Goal: Feedback & Contribution: Leave review/rating

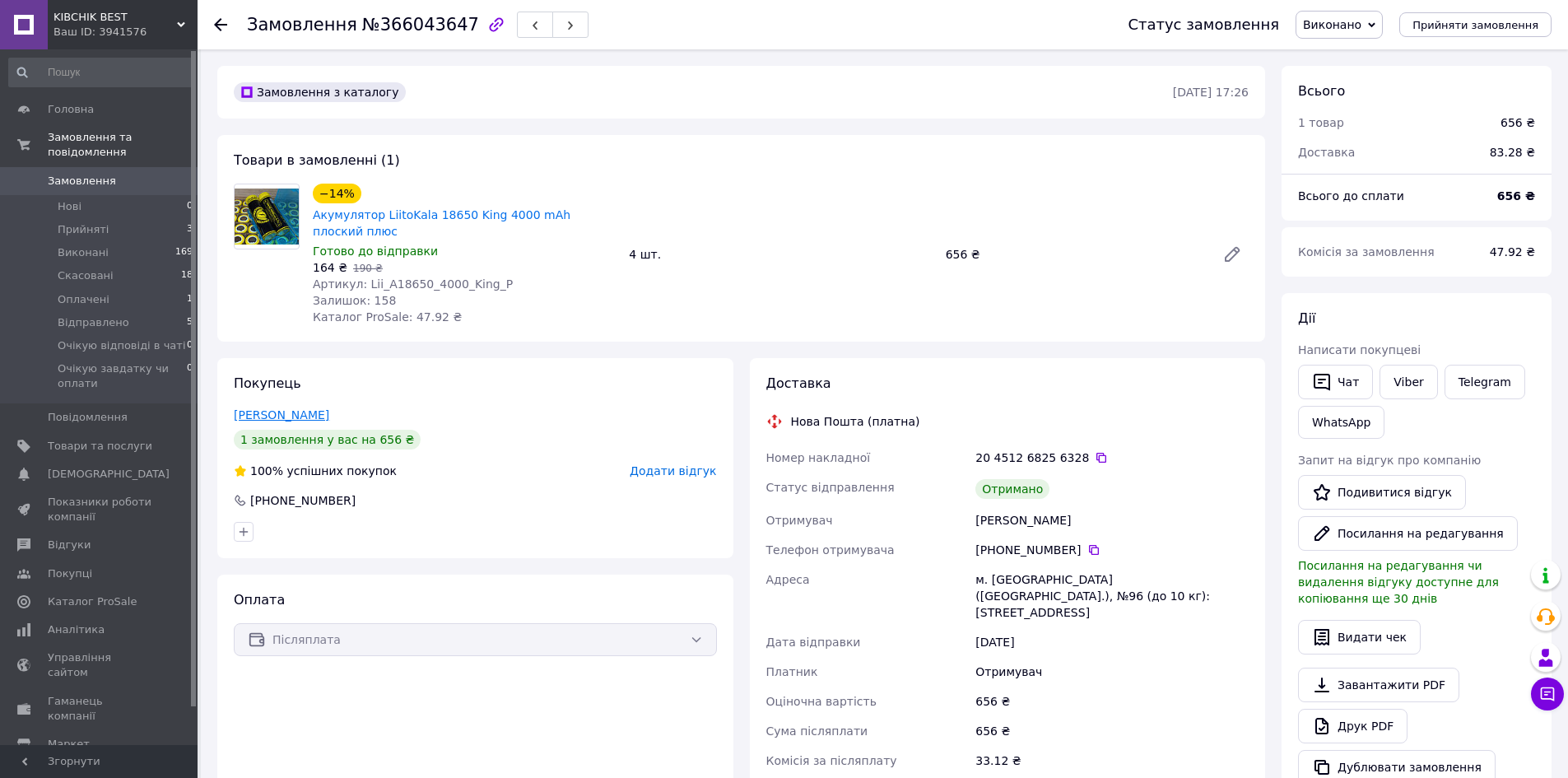
click at [308, 409] on link "[PERSON_NAME]" at bounding box center [282, 415] width 95 height 13
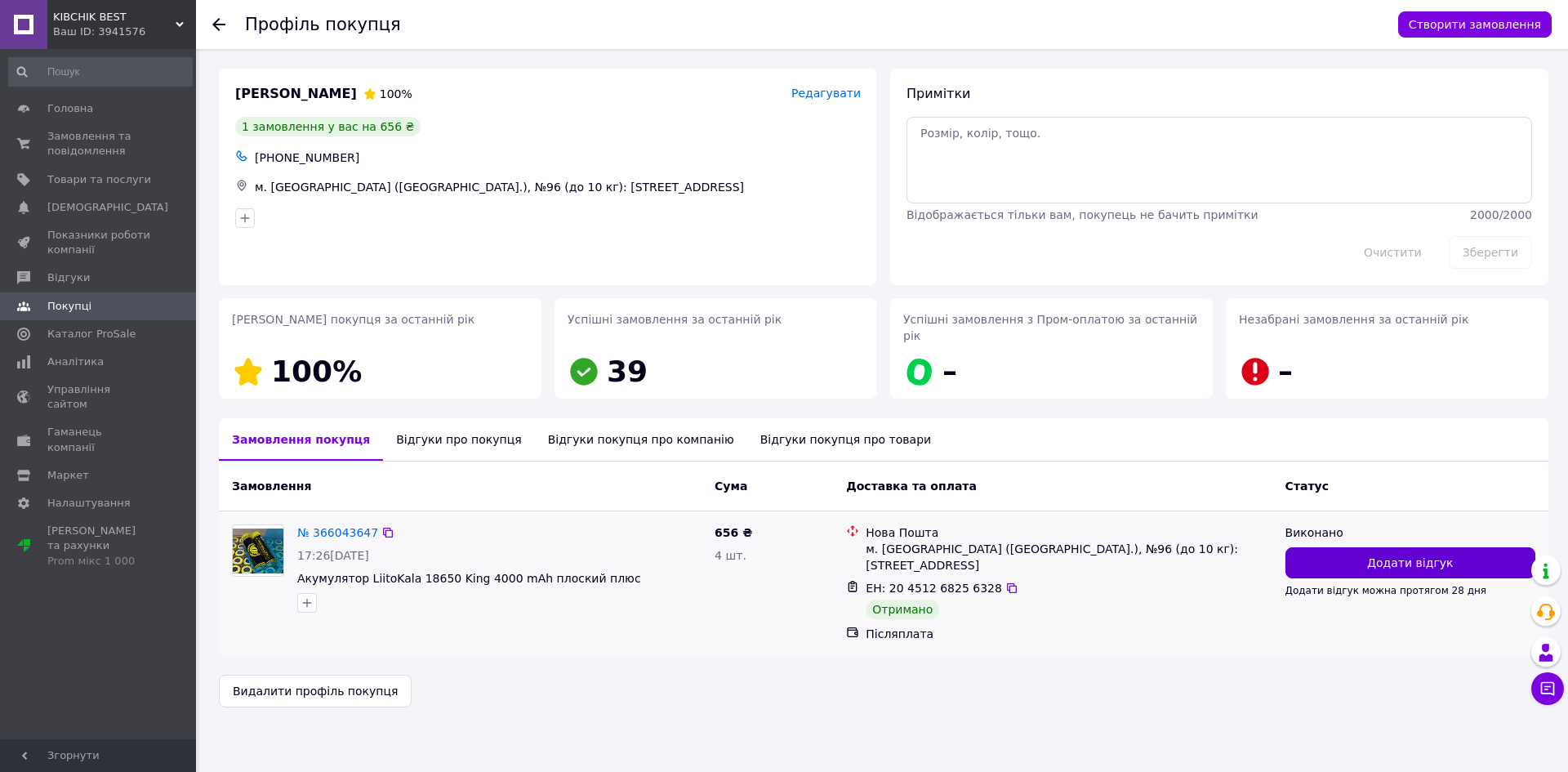
click at [1373, 555] on span "Додати відгук" at bounding box center [1409, 563] width 85 height 17
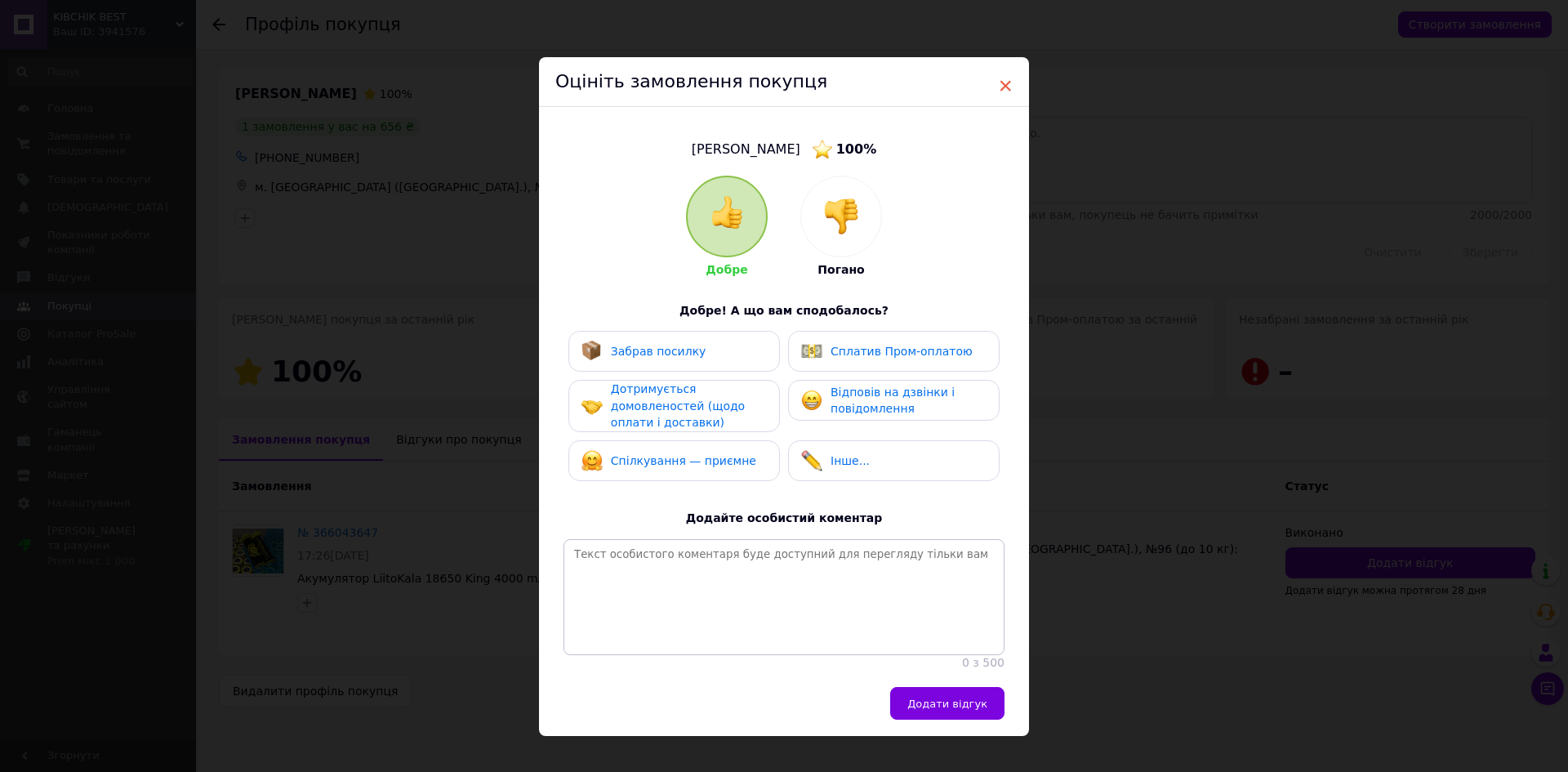
click at [1000, 82] on span "×" at bounding box center [1005, 85] width 15 height 27
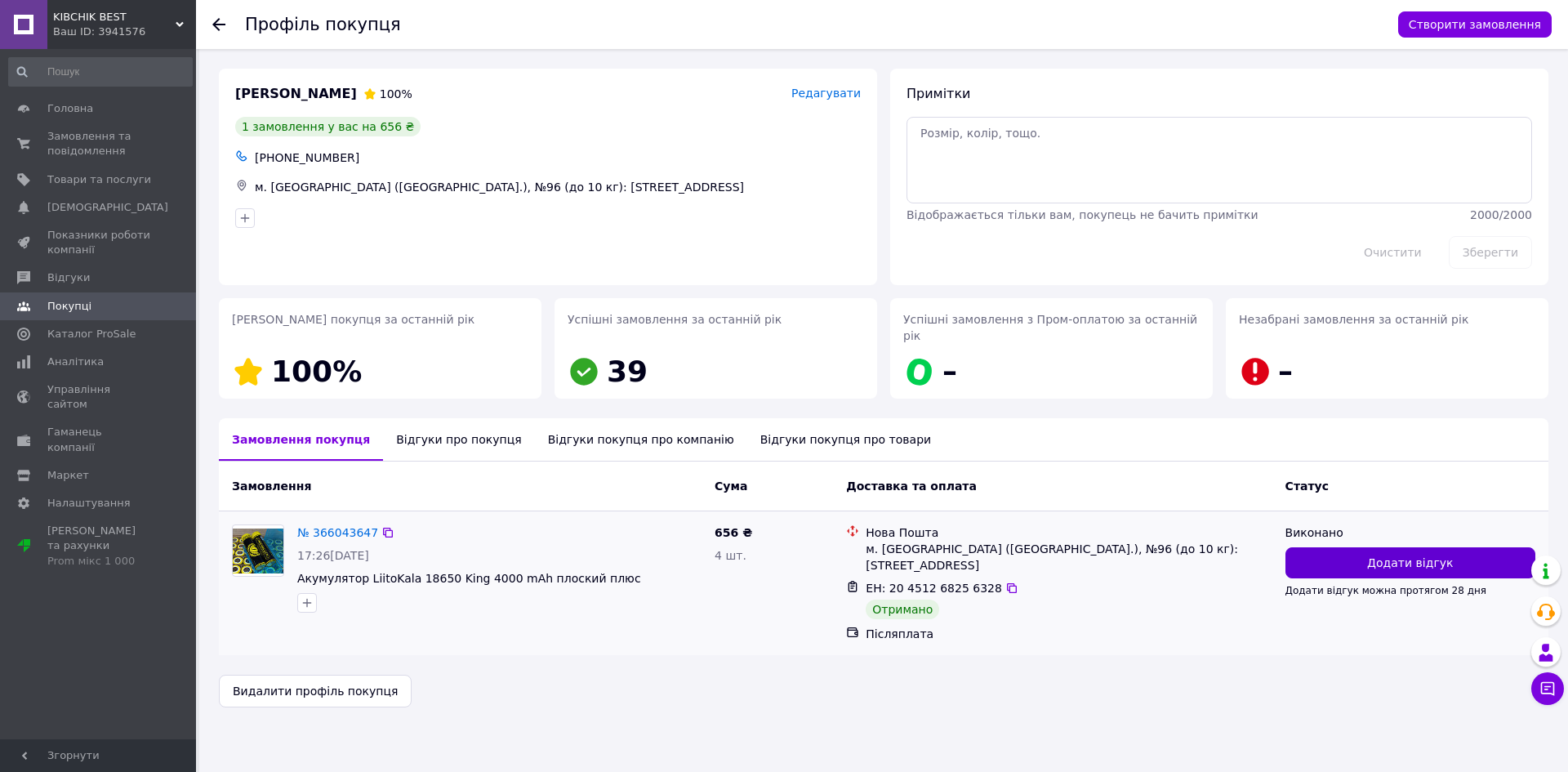
click at [1356, 547] on button "Додати відгук" at bounding box center [1410, 562] width 249 height 31
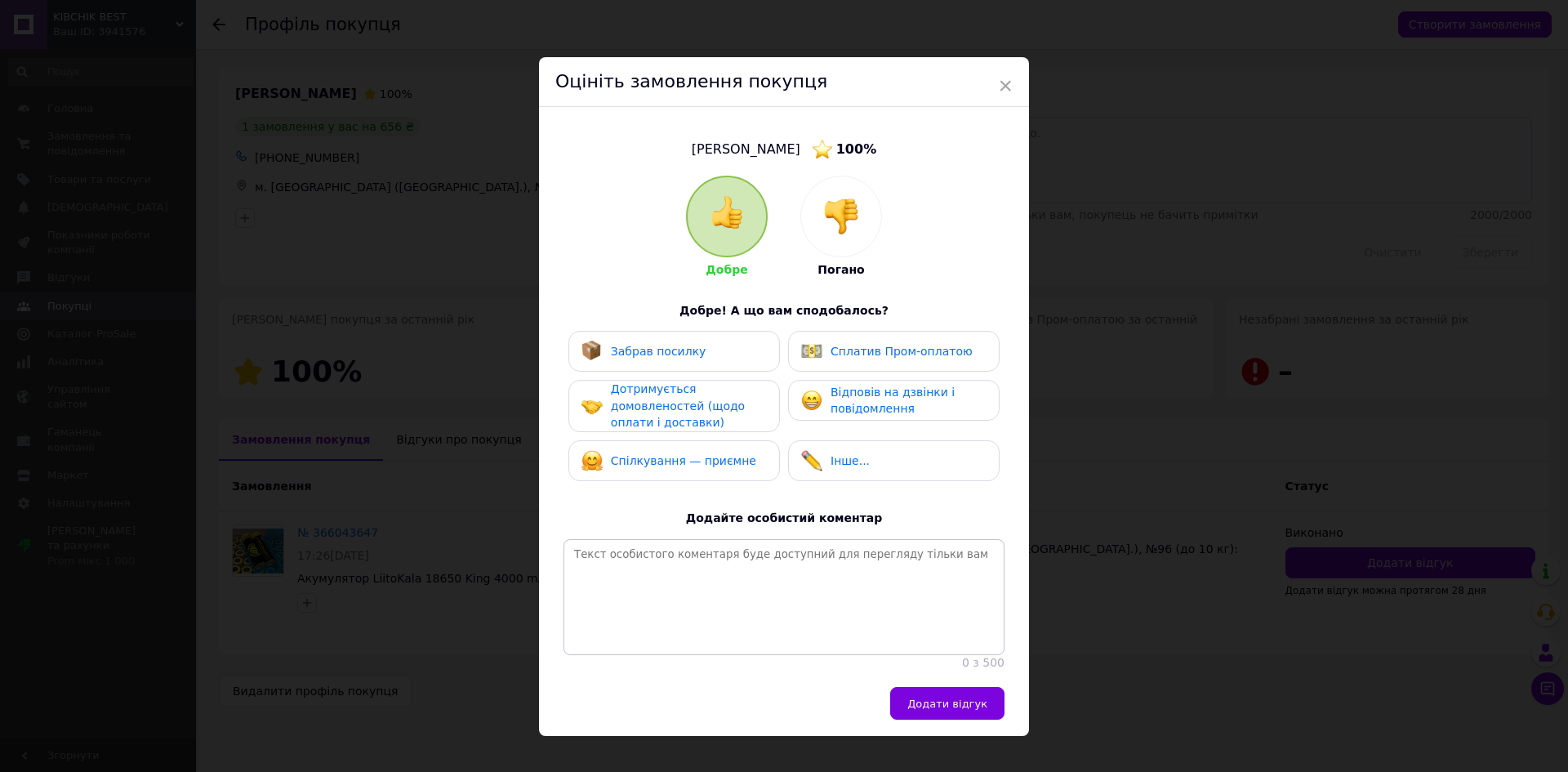
click at [685, 350] on span "Забрав посилку" at bounding box center [658, 352] width 95 height 13
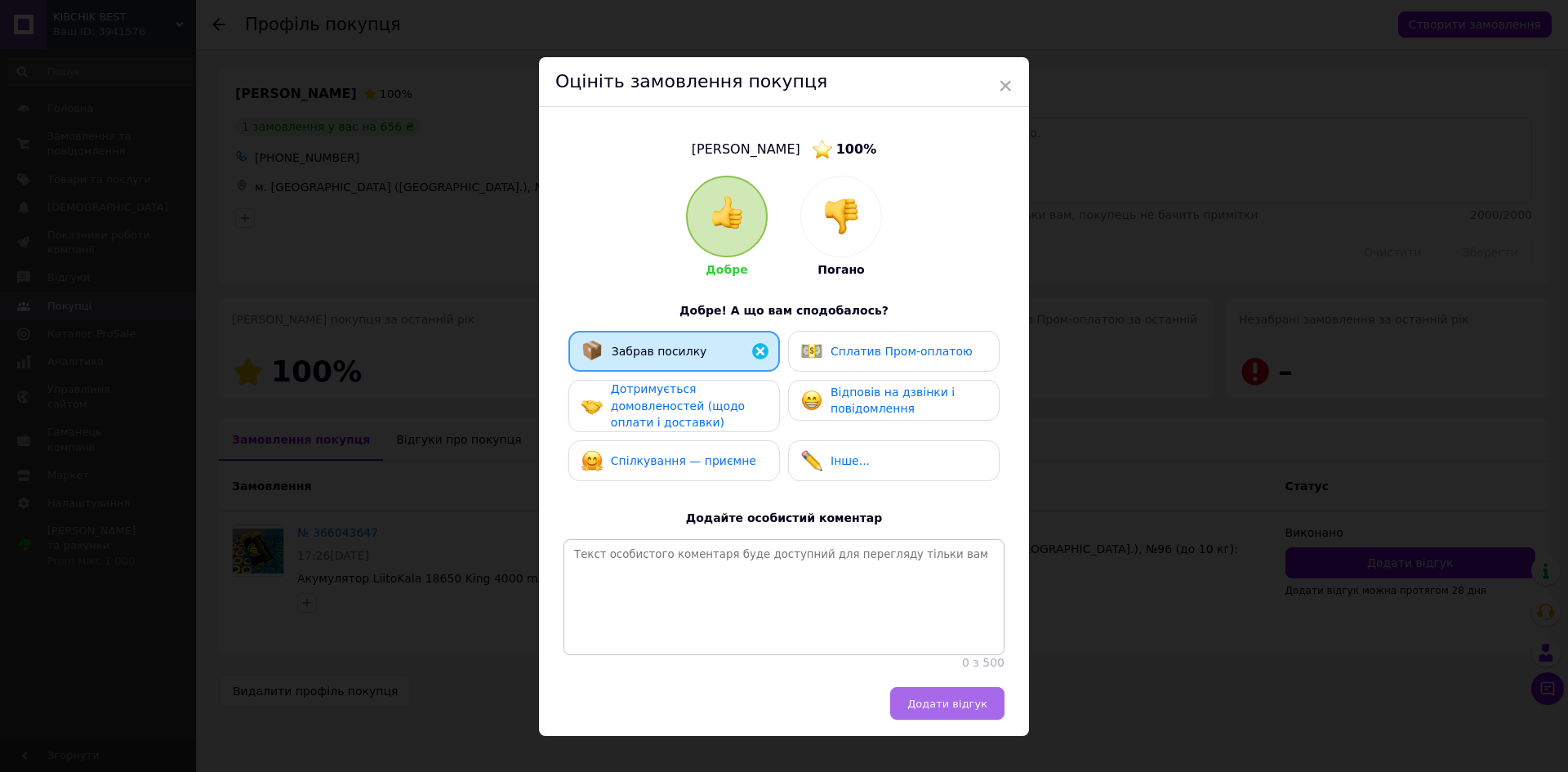
click at [936, 710] on span "Додати відгук" at bounding box center [947, 703] width 80 height 12
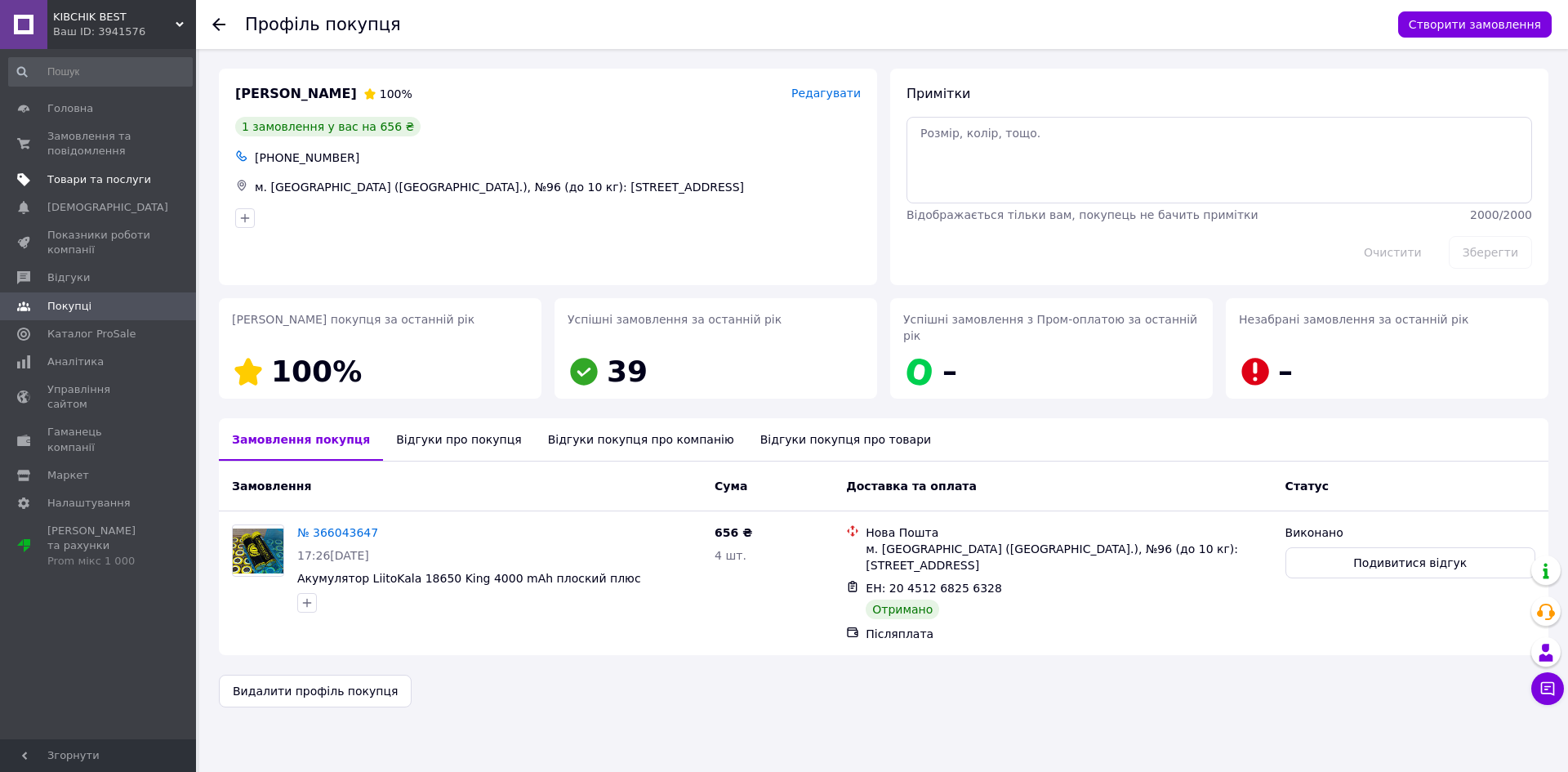
click at [66, 173] on span "Товари та послуги" at bounding box center [99, 180] width 104 height 15
